Goal: Task Accomplishment & Management: Manage account settings

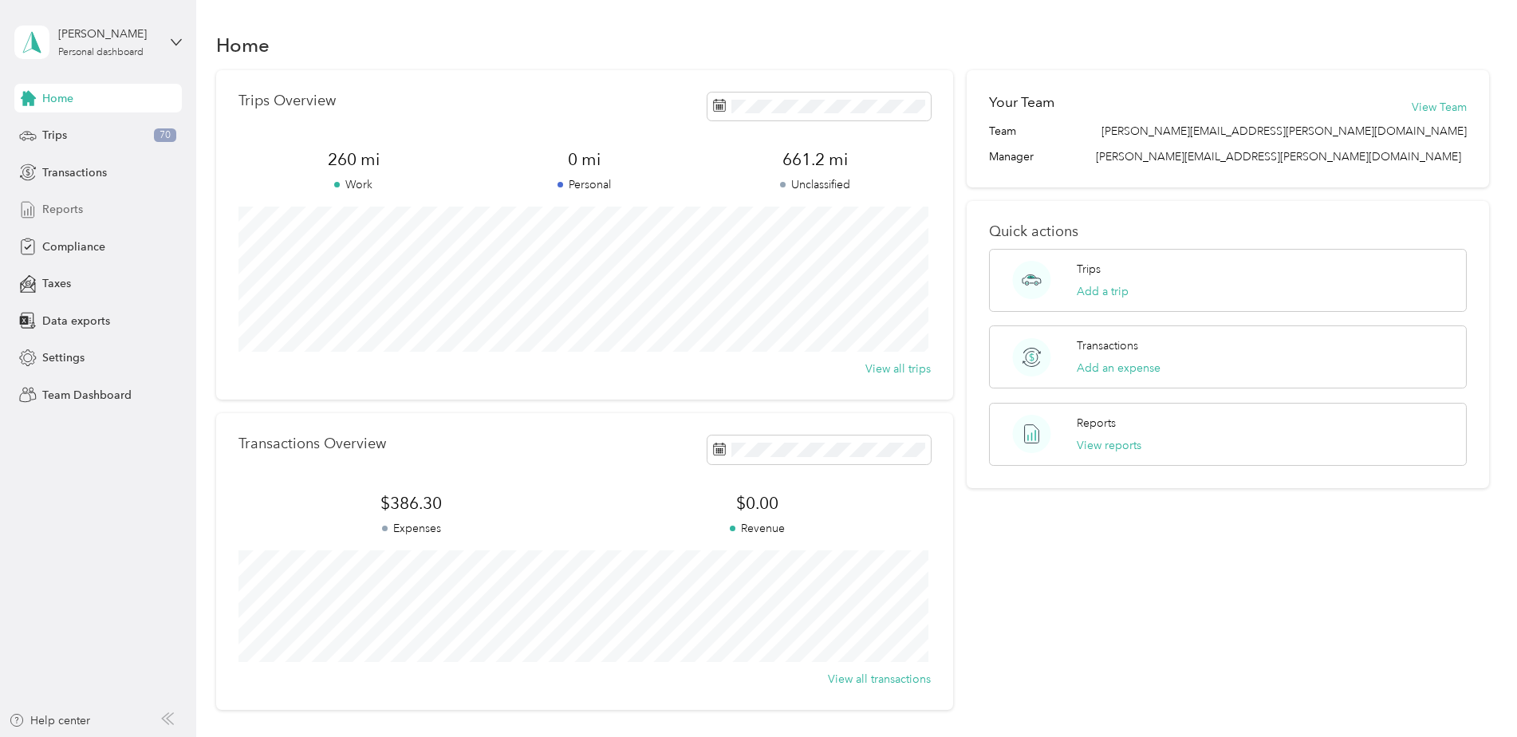
click at [77, 214] on span "Reports" at bounding box center [62, 209] width 41 height 17
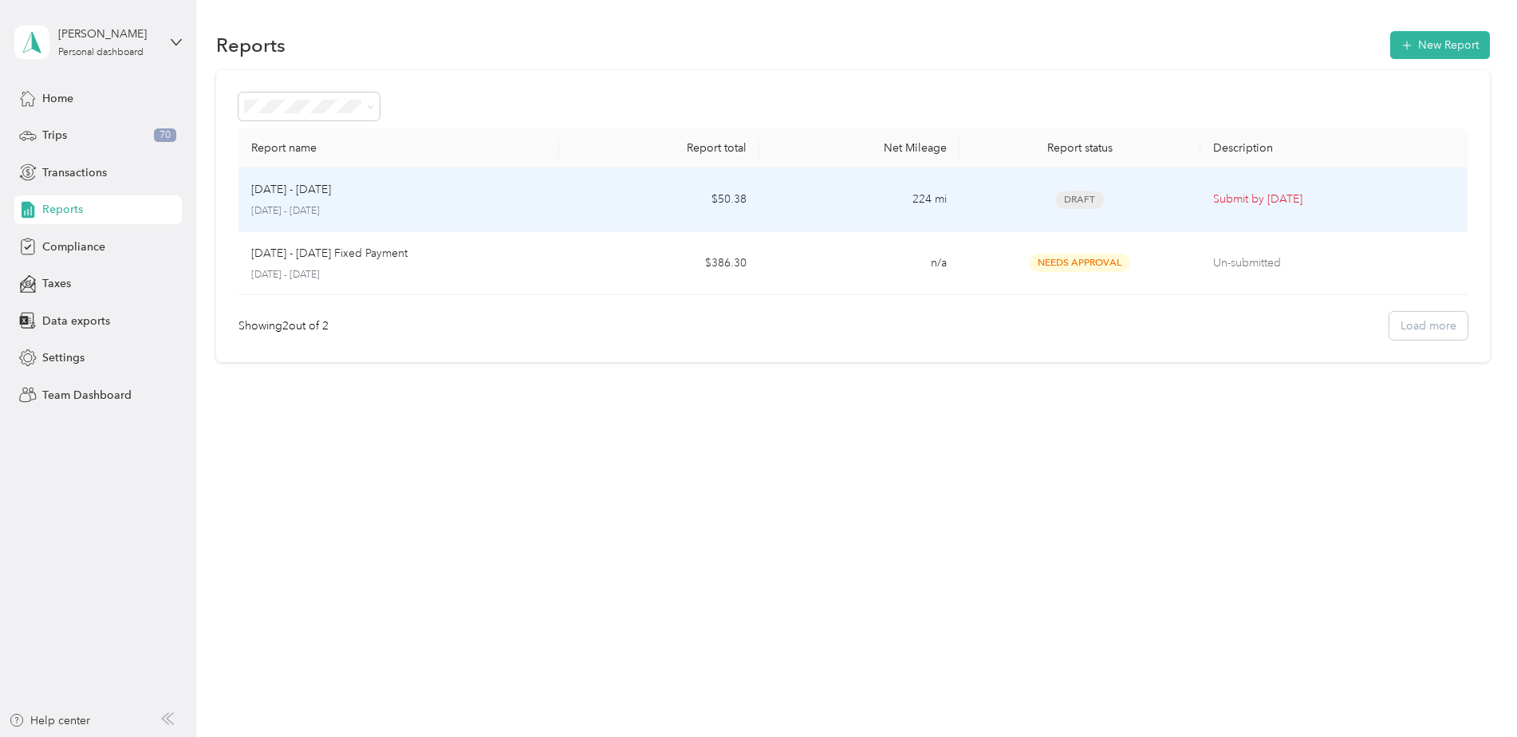
click at [376, 187] on div "[DATE] - [DATE]" at bounding box center [398, 190] width 295 height 18
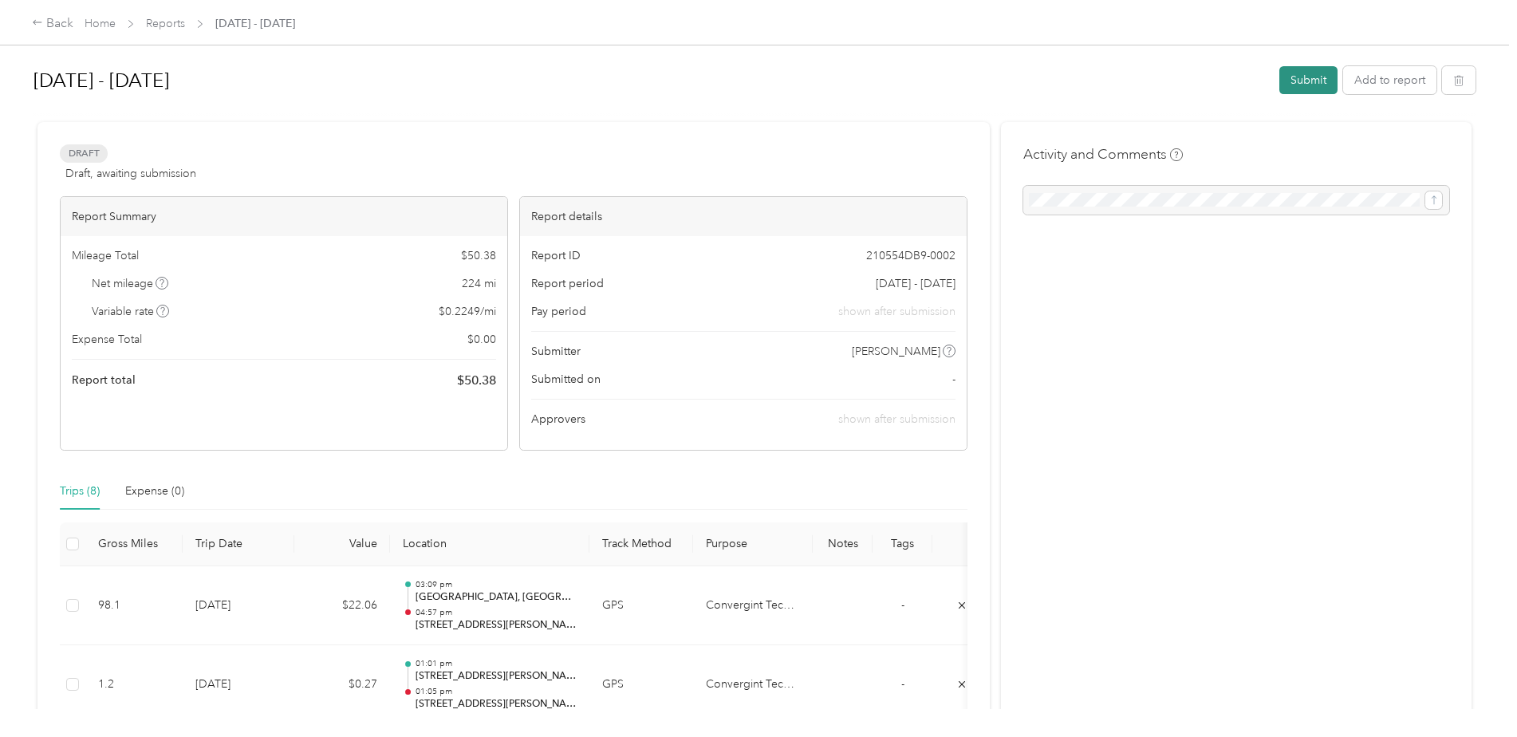
click at [1297, 81] on button "Submit" at bounding box center [1308, 80] width 58 height 28
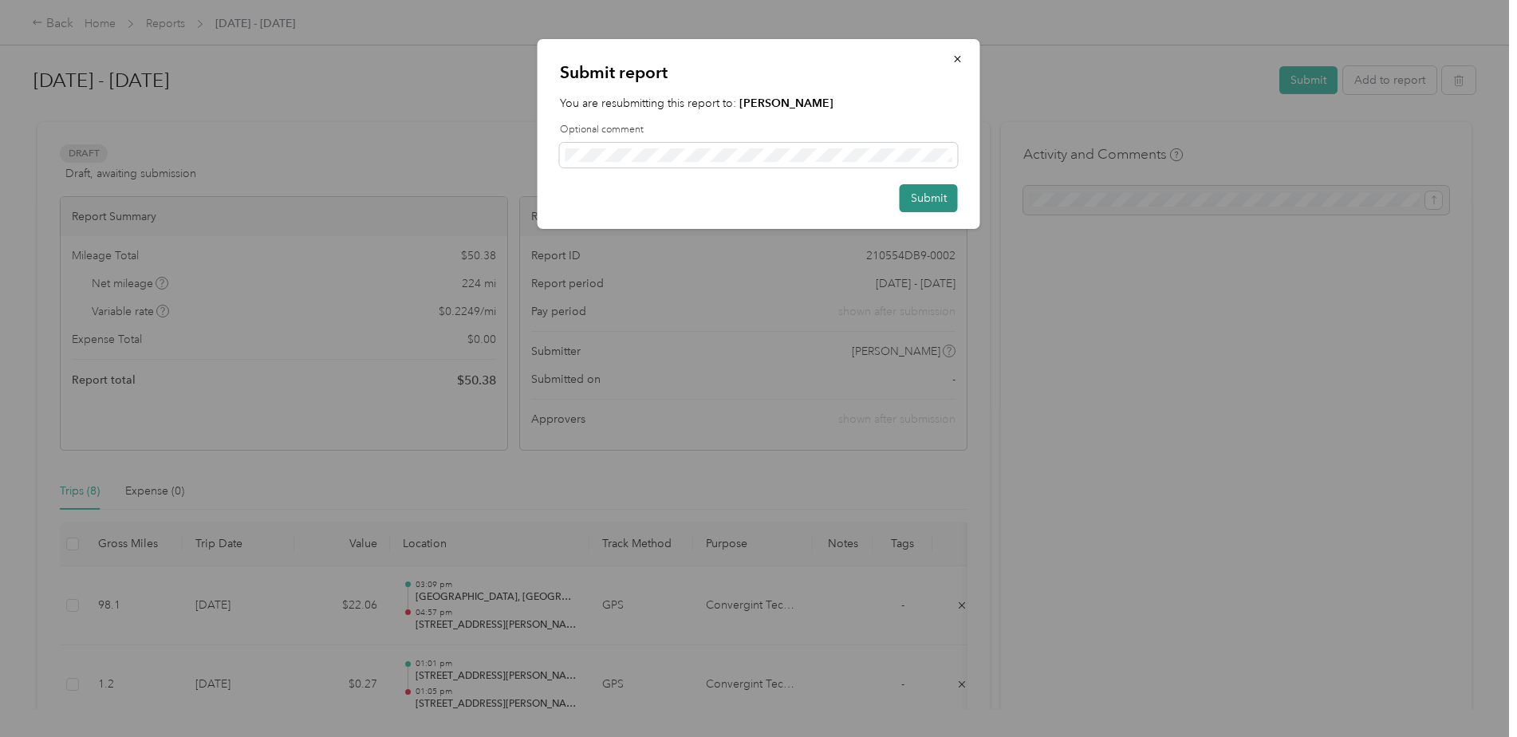
click at [925, 199] on button "Submit" at bounding box center [929, 198] width 58 height 28
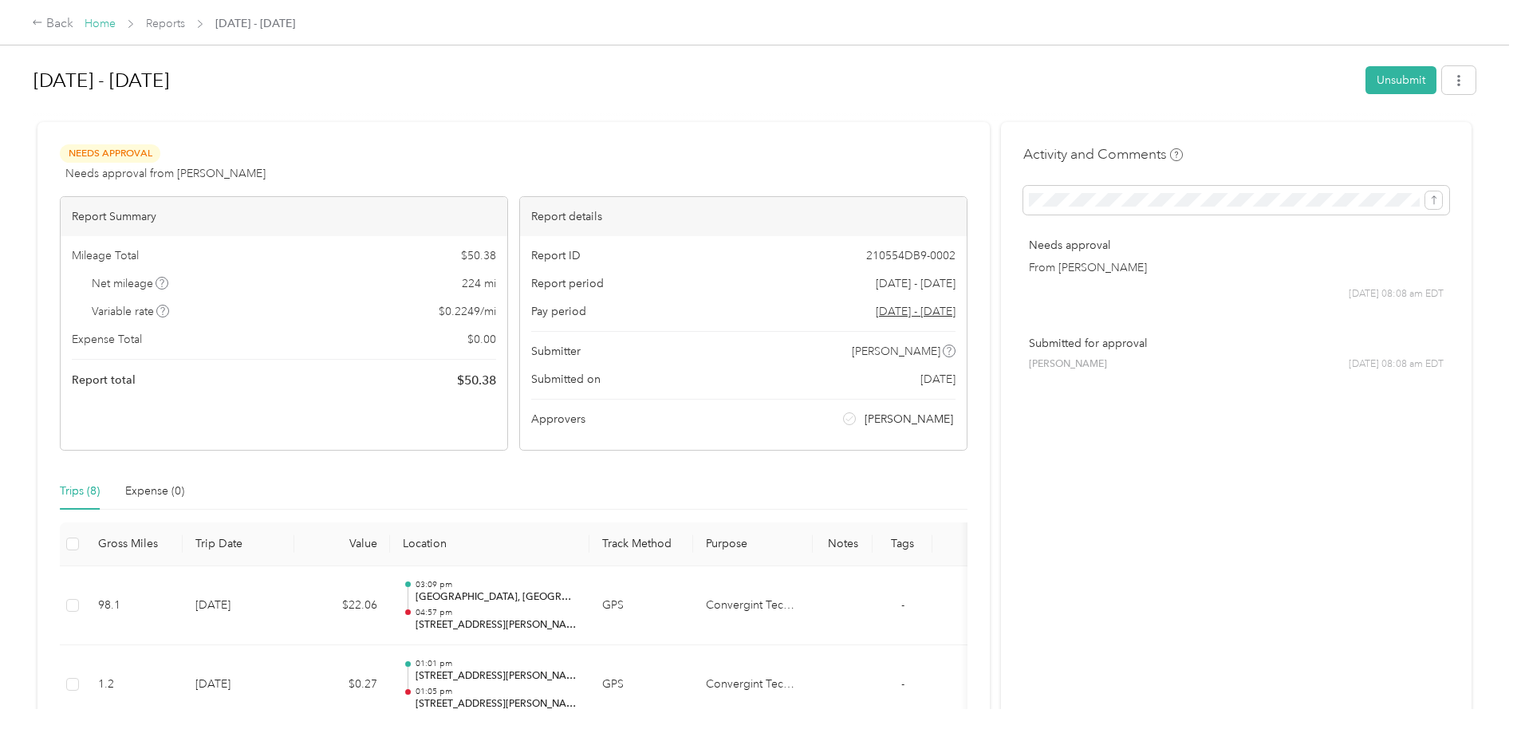
click at [96, 21] on link "Home" at bounding box center [100, 24] width 31 height 14
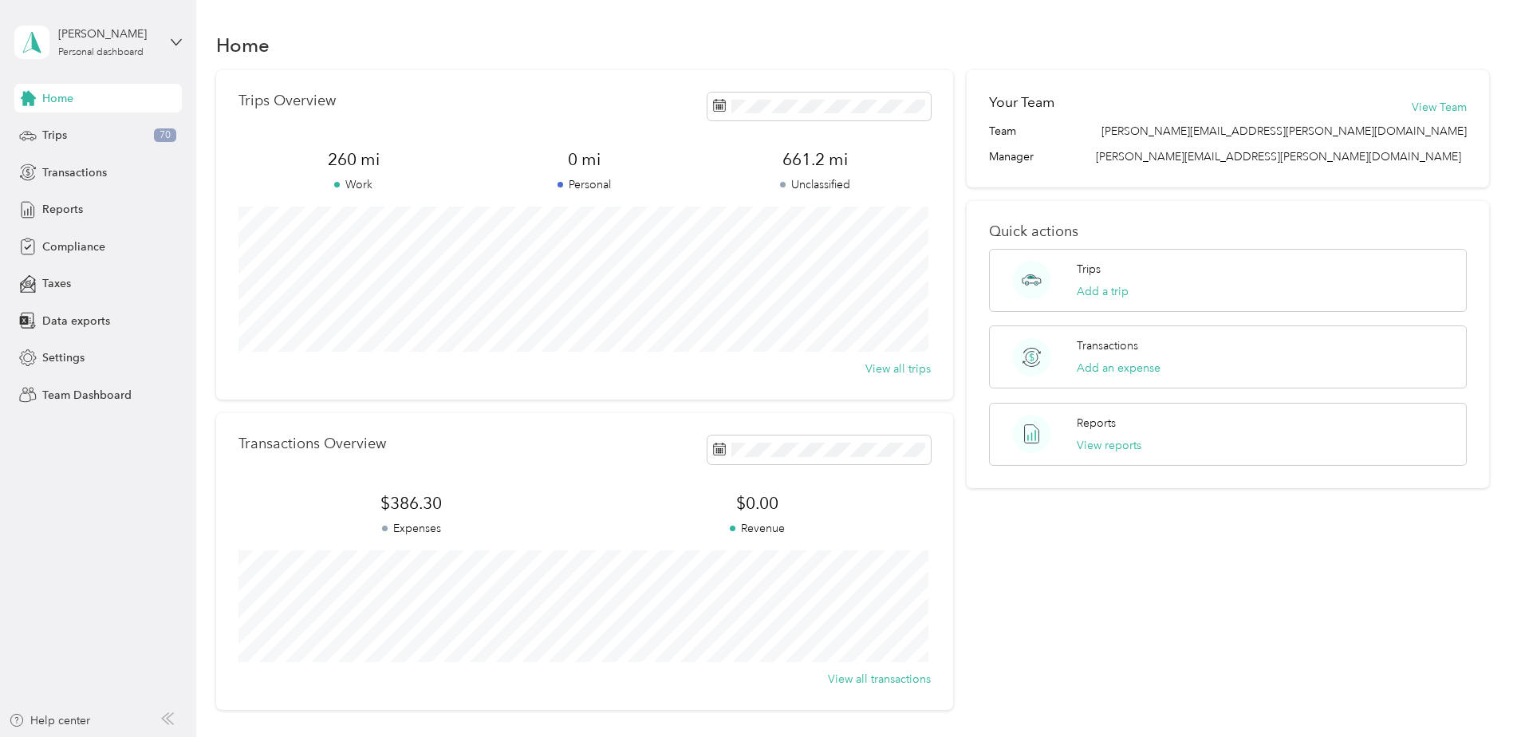
click at [159, 46] on div "[PERSON_NAME] Personal dashboard" at bounding box center [97, 42] width 167 height 56
click at [109, 128] on div "Team dashboard" at bounding box center [71, 130] width 85 height 17
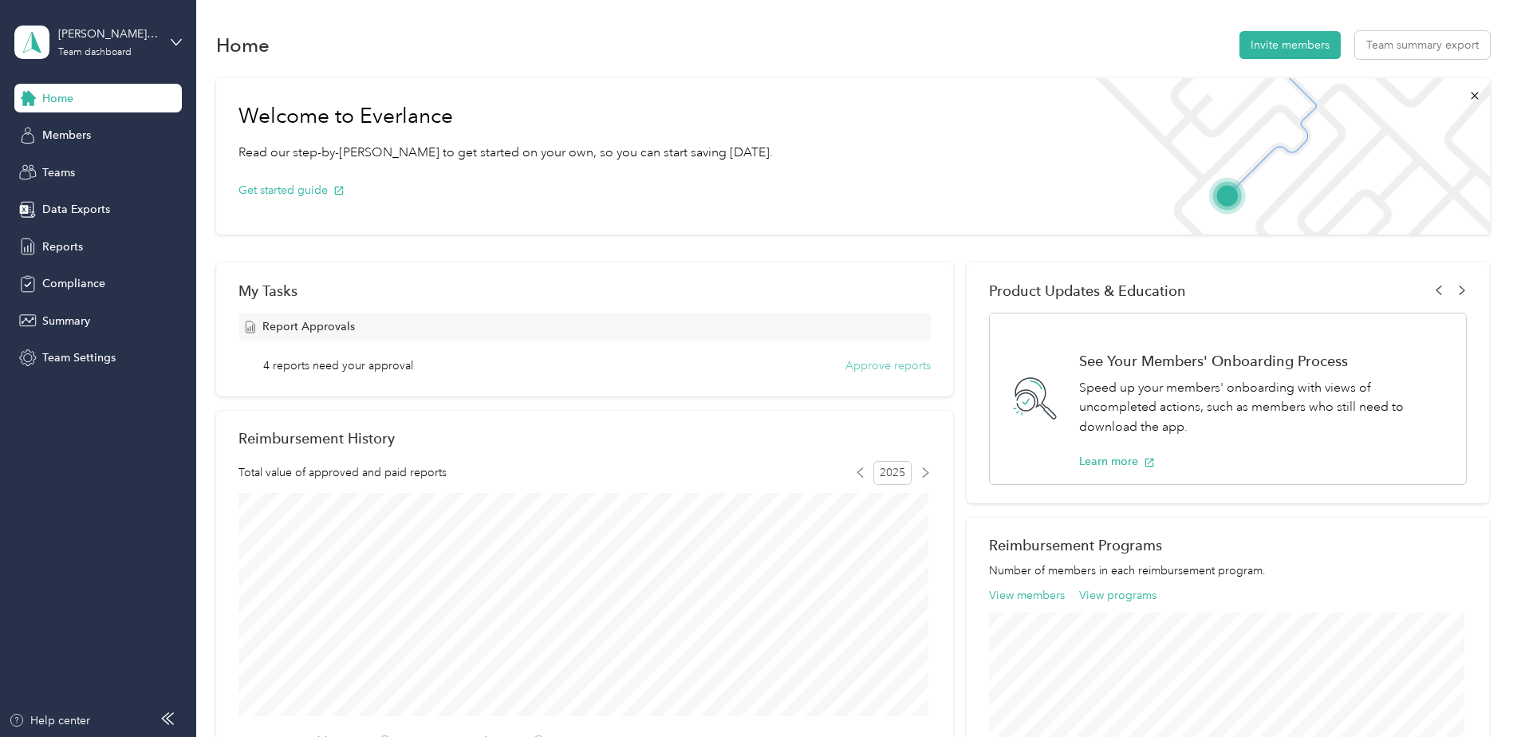
click at [854, 368] on button "Approve reports" at bounding box center [887, 365] width 85 height 17
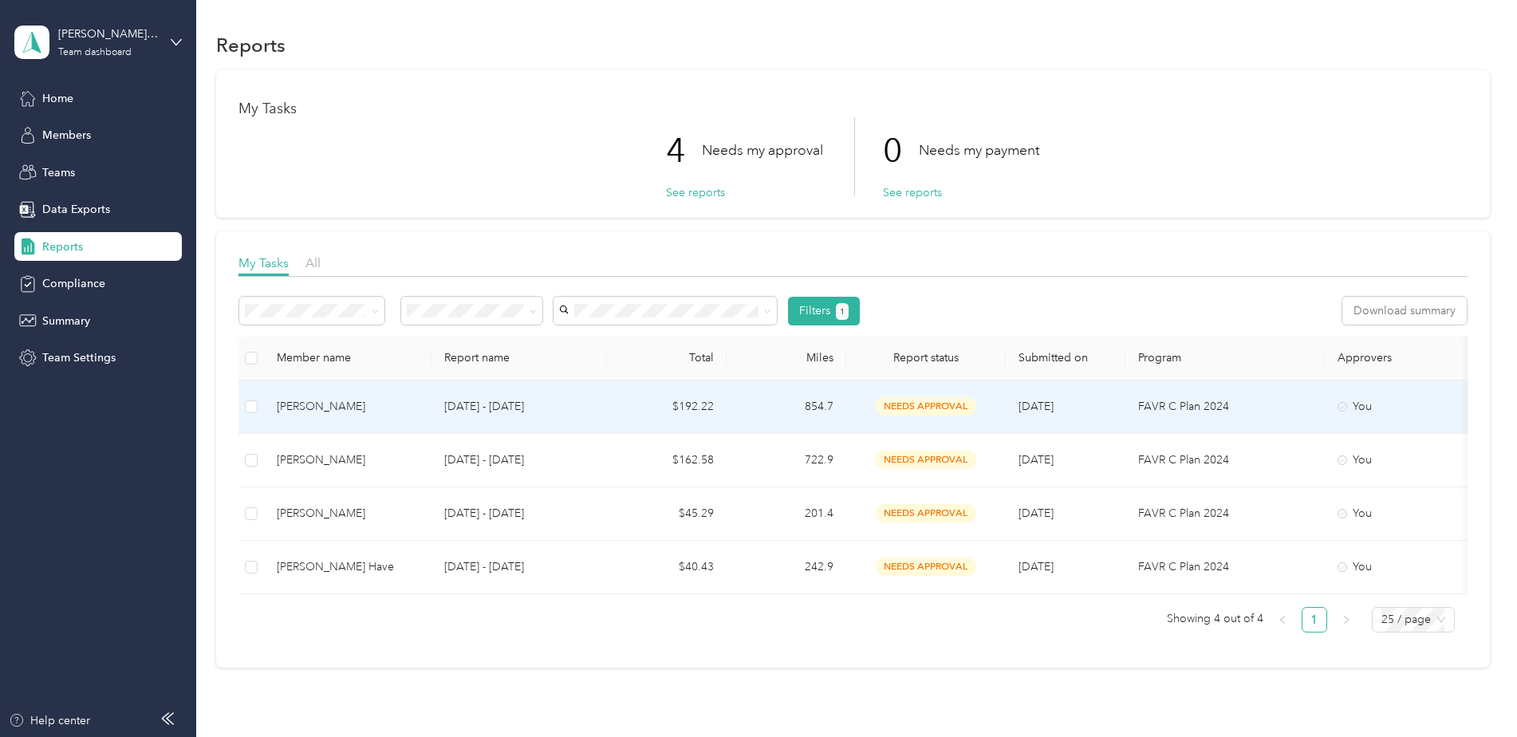
click at [343, 406] on div "[PERSON_NAME]" at bounding box center [348, 407] width 142 height 18
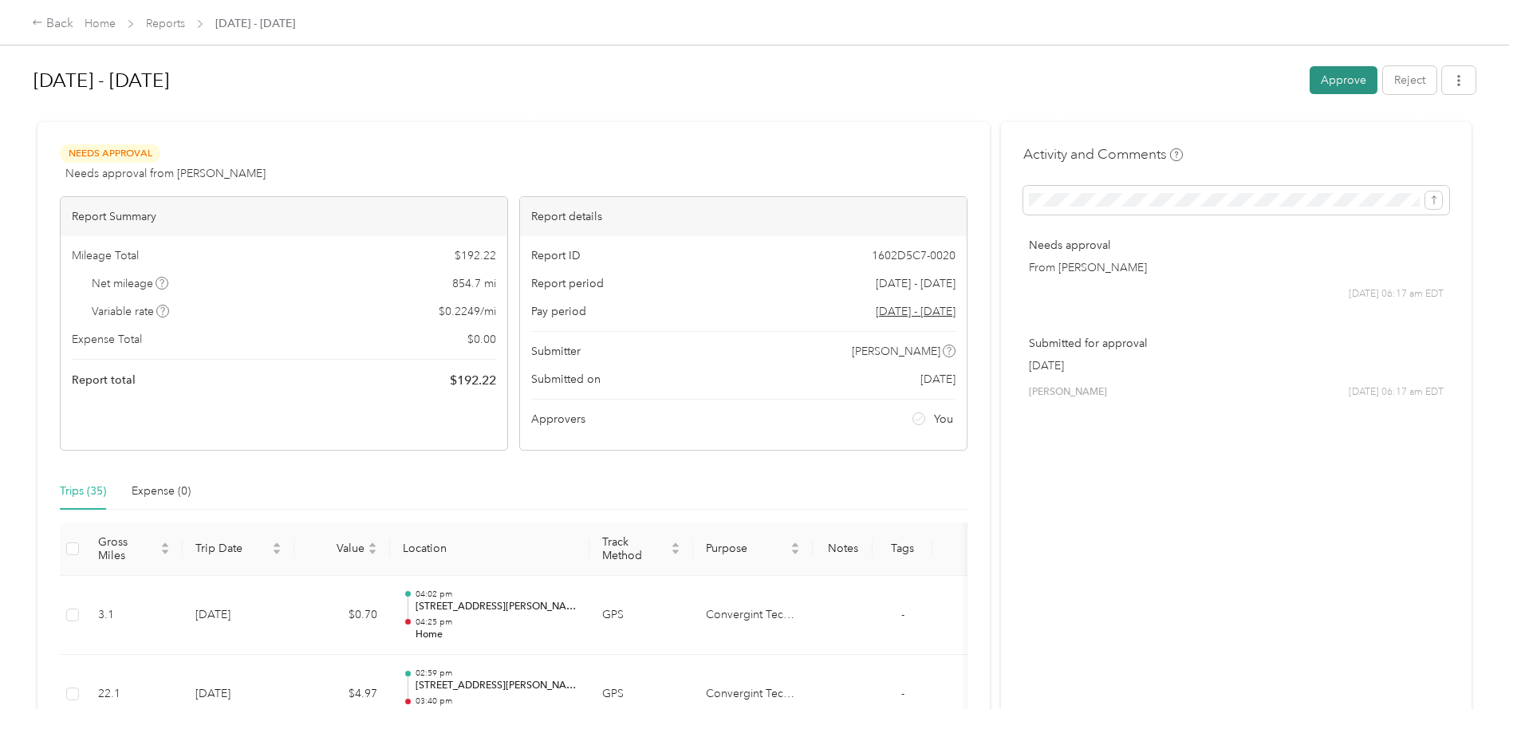
click at [1339, 83] on button "Approve" at bounding box center [1343, 80] width 68 height 28
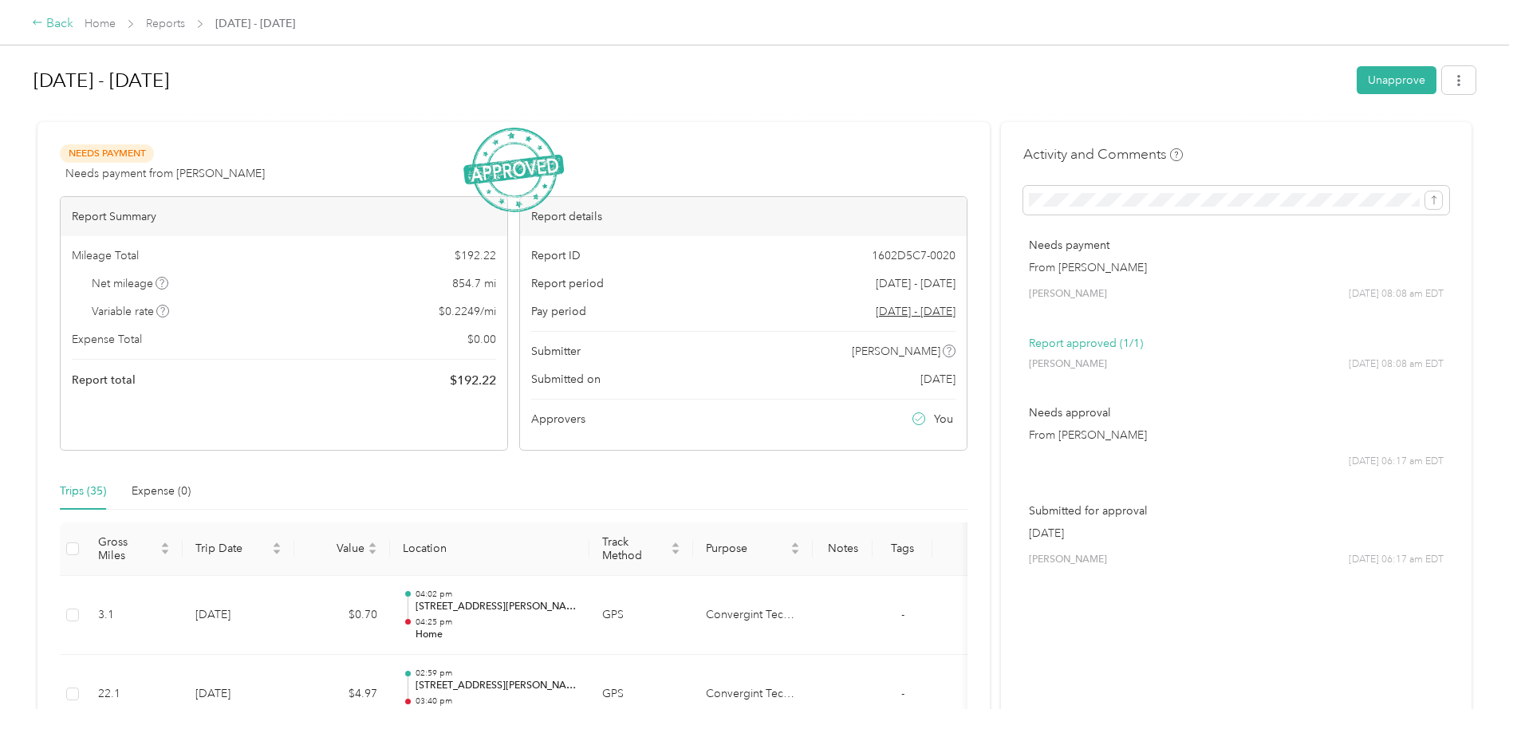
click at [61, 25] on div "Back" at bounding box center [52, 23] width 41 height 19
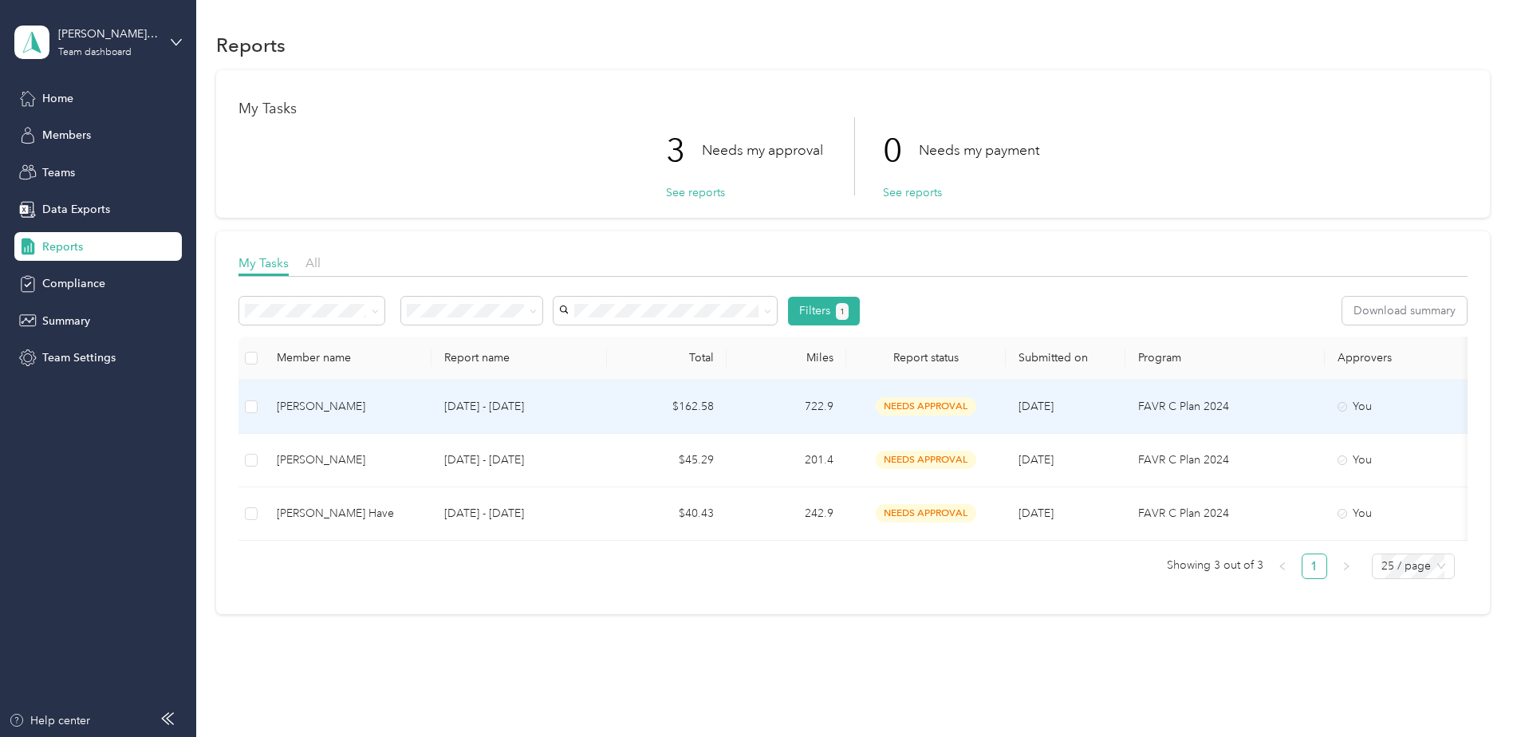
click at [339, 400] on div "[PERSON_NAME]" at bounding box center [348, 407] width 142 height 18
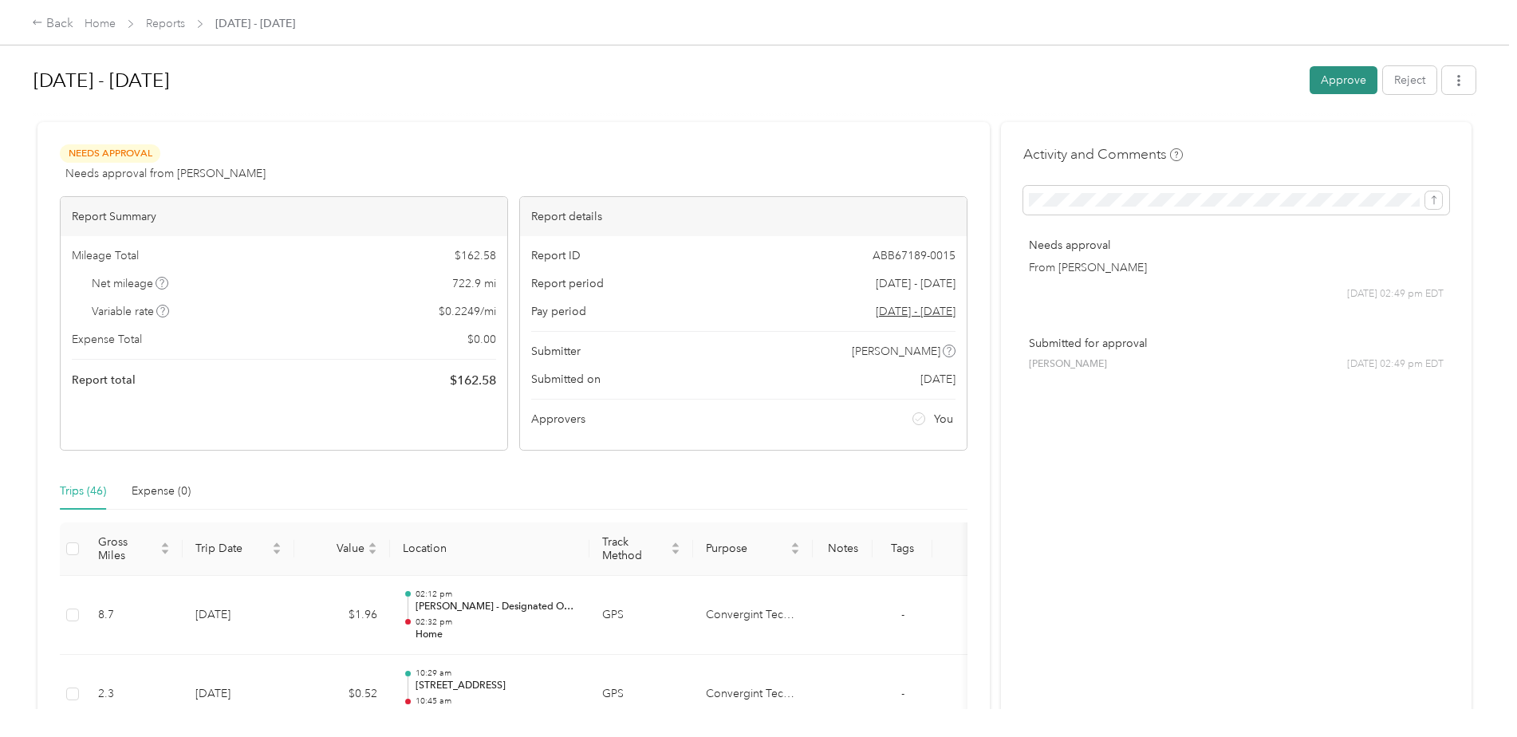
click at [1345, 81] on button "Approve" at bounding box center [1343, 80] width 68 height 28
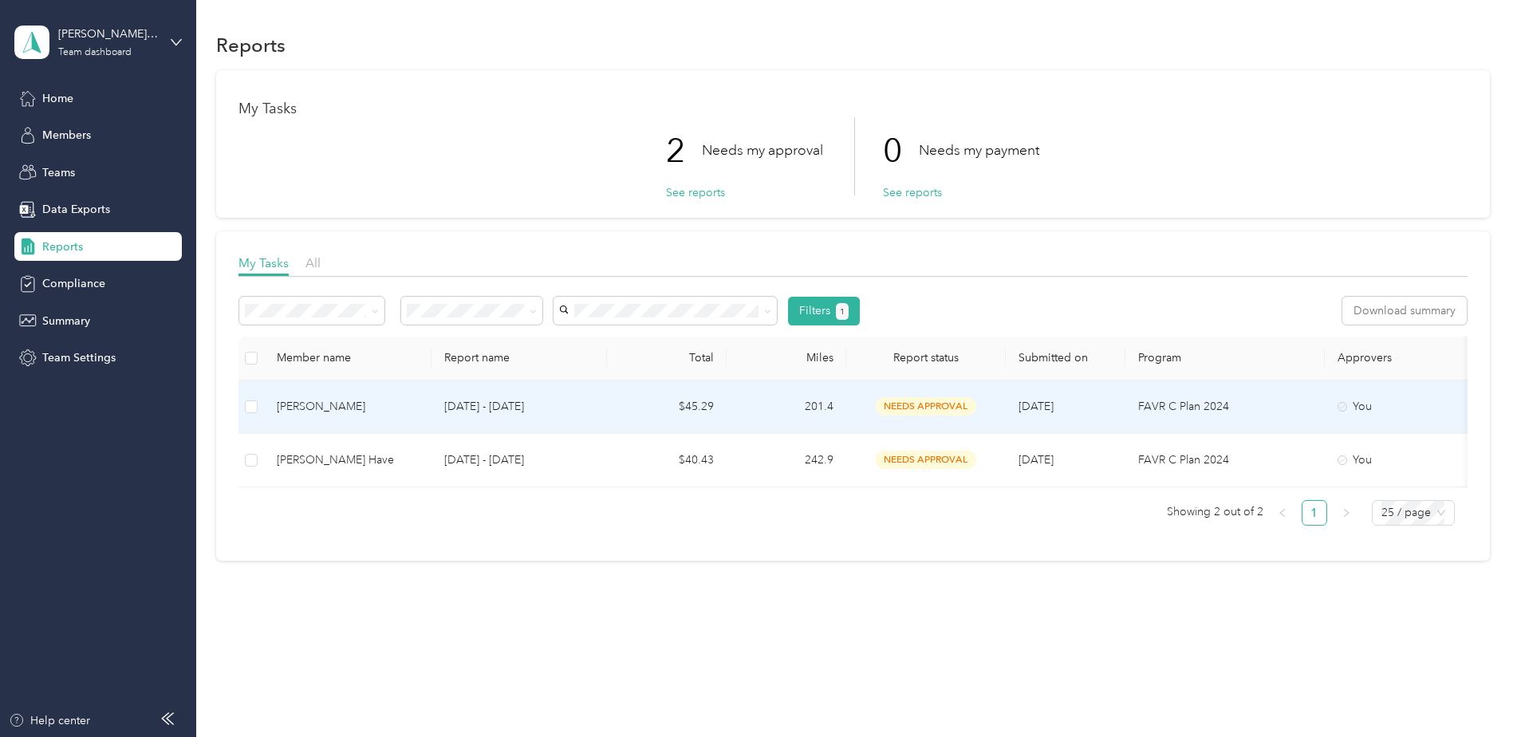
click at [319, 411] on div "[PERSON_NAME]" at bounding box center [348, 407] width 142 height 18
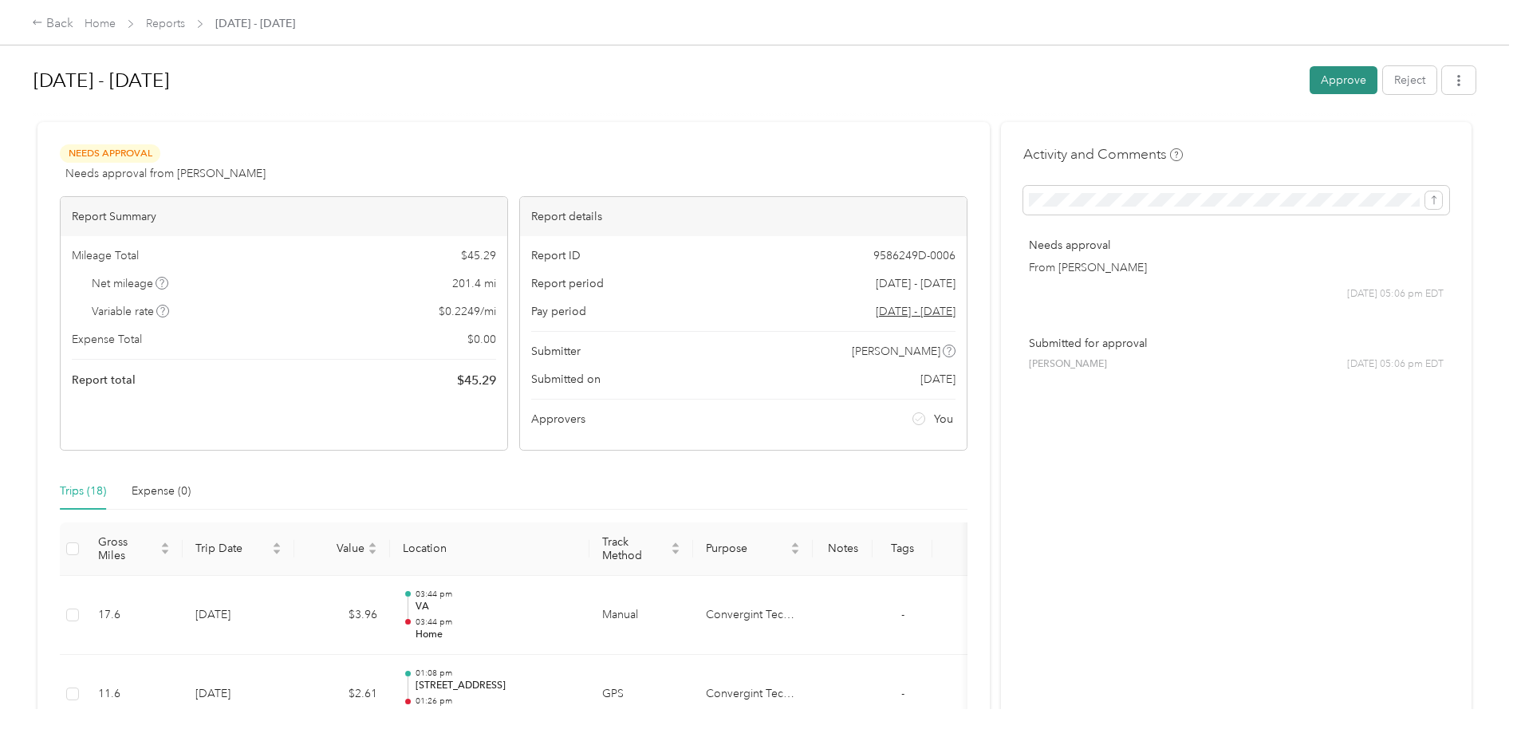
click at [1321, 81] on button "Approve" at bounding box center [1343, 80] width 68 height 28
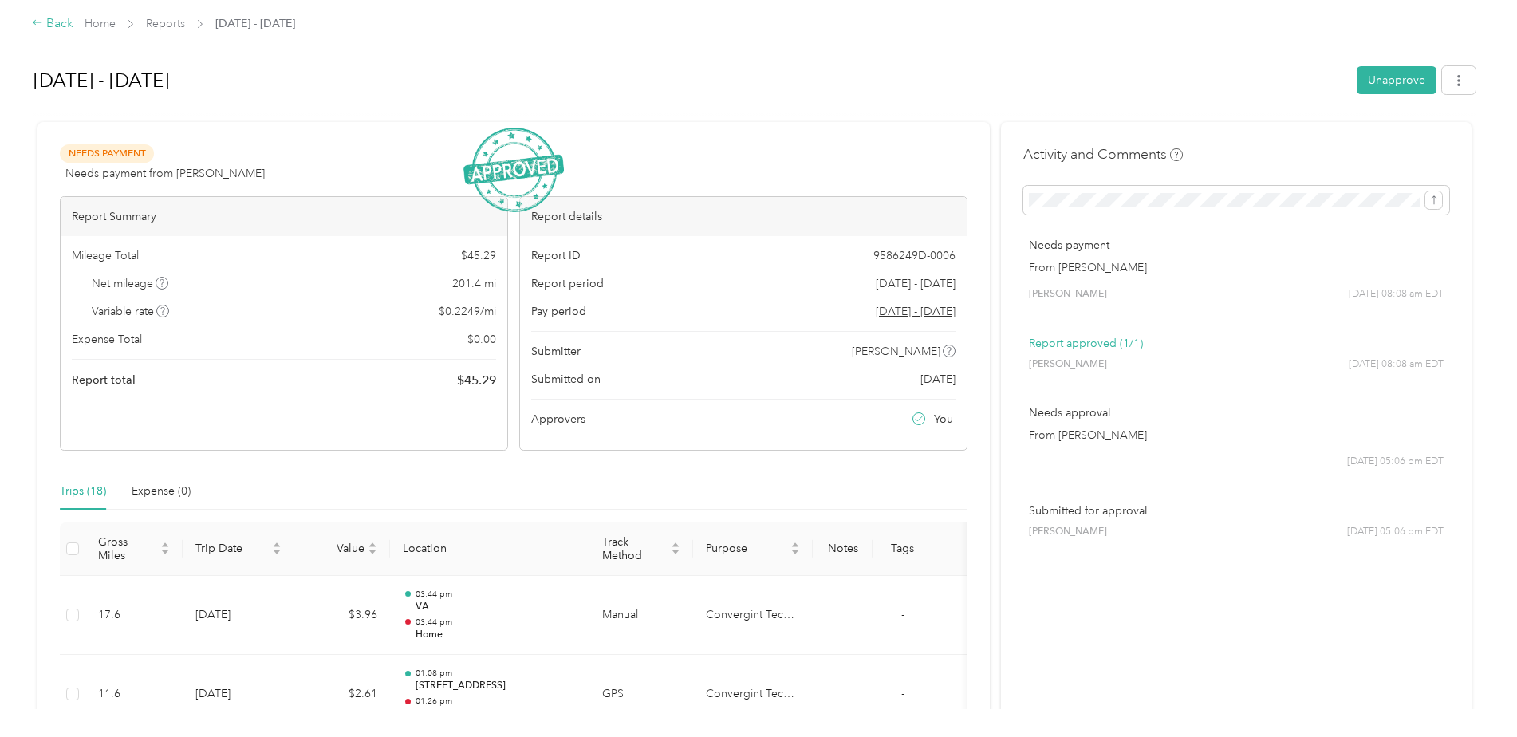
click at [42, 22] on icon at bounding box center [37, 22] width 11 height 11
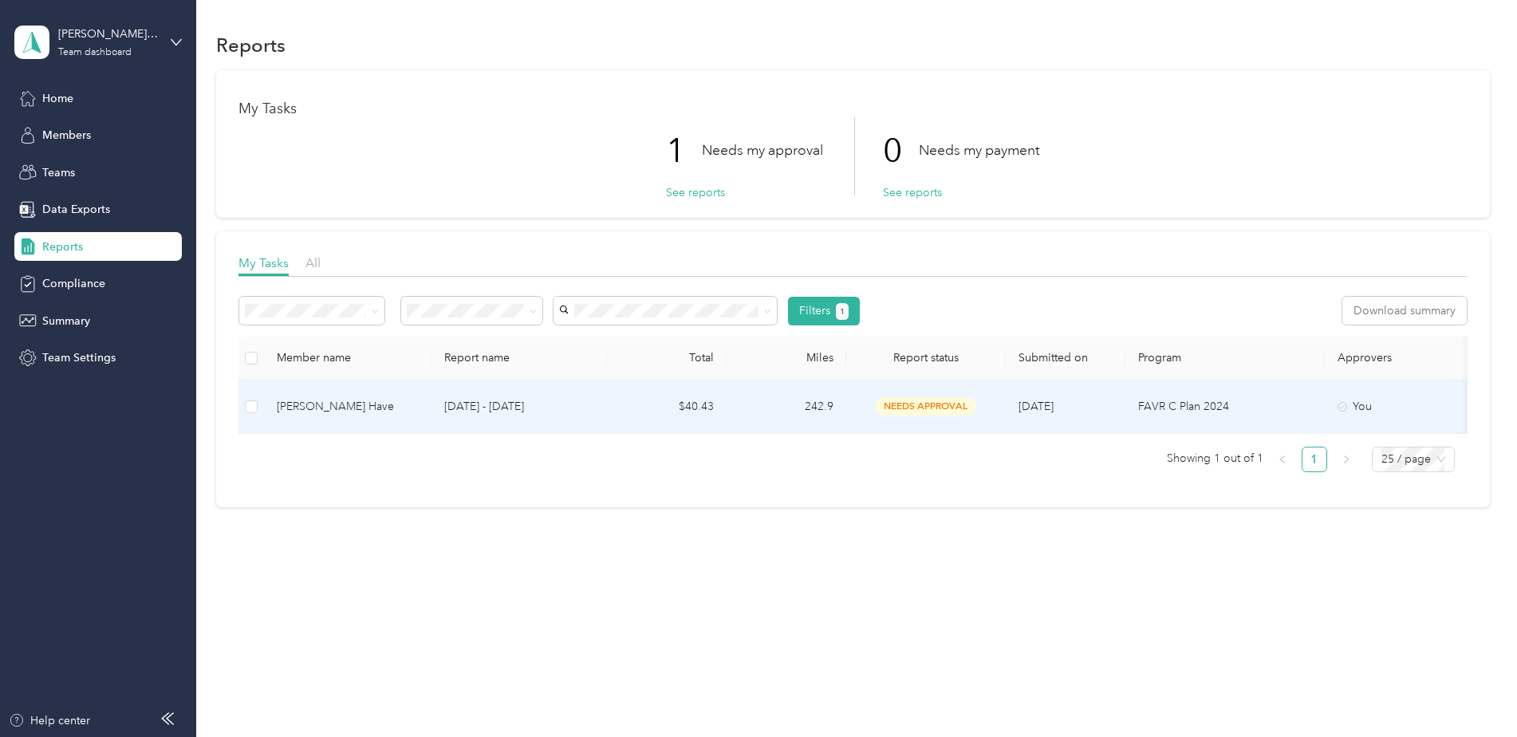
click at [372, 403] on div "[PERSON_NAME] Have" at bounding box center [348, 407] width 142 height 18
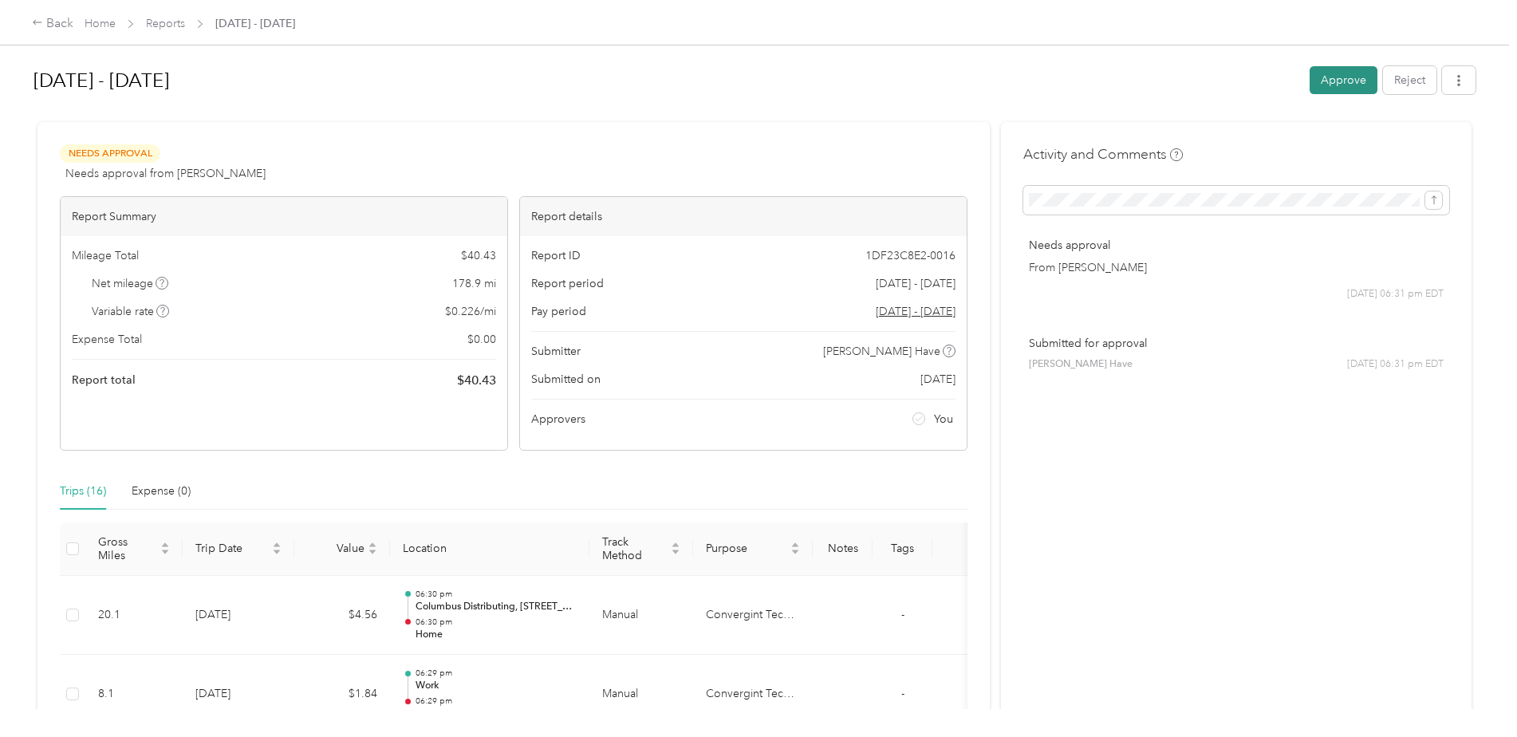
click at [1320, 89] on button "Approve" at bounding box center [1343, 80] width 68 height 28
